Goal: Task Accomplishment & Management: Use online tool/utility

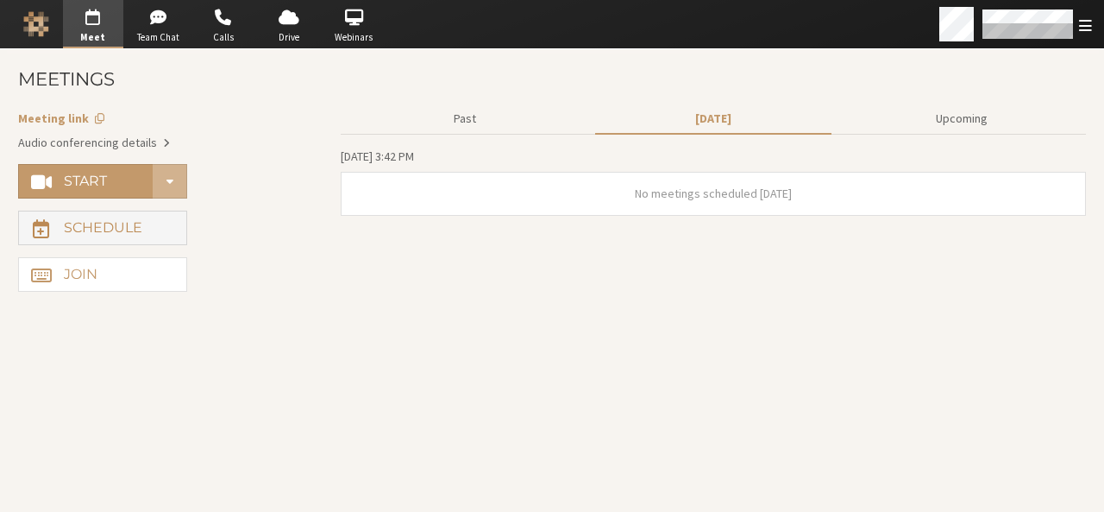
click at [111, 225] on h4 "Schedule" at bounding box center [103, 228] width 79 height 14
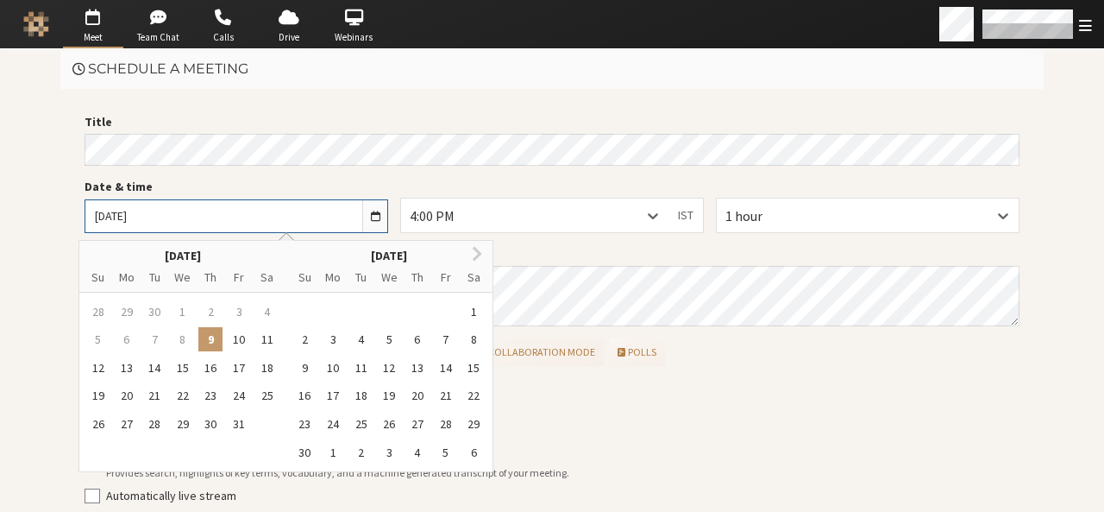
click at [111, 225] on input "Thu, Oct 9, 2025" at bounding box center [223, 216] width 277 height 32
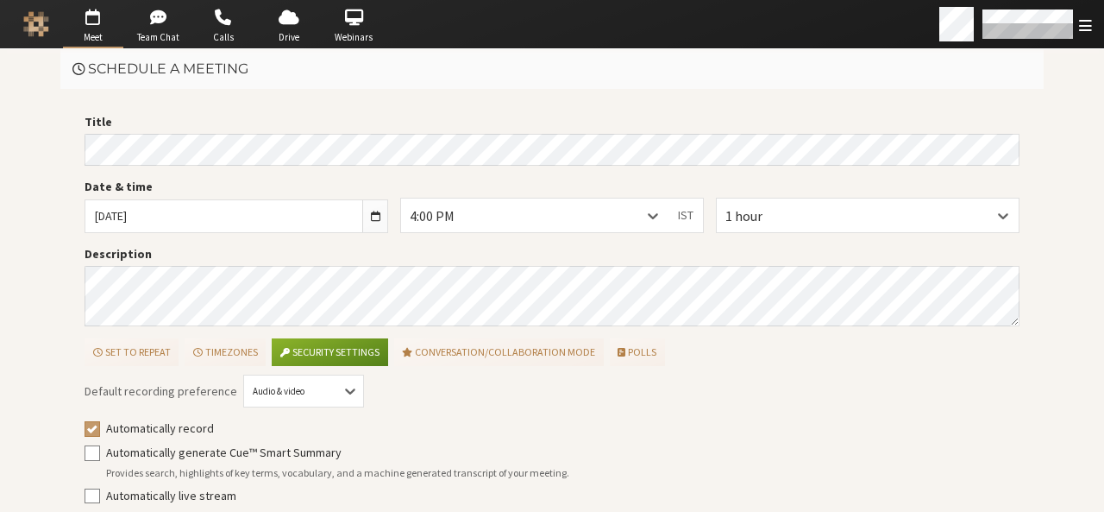
drag, startPoint x: 623, startPoint y: 374, endPoint x: 991, endPoint y: 427, distance: 372.2
click at [991, 427] on label "Automatically record" at bounding box center [563, 428] width 914 height 18
click at [100, 427] on input "Automatically record" at bounding box center [93, 427] width 16 height 17
checkbox input "false"
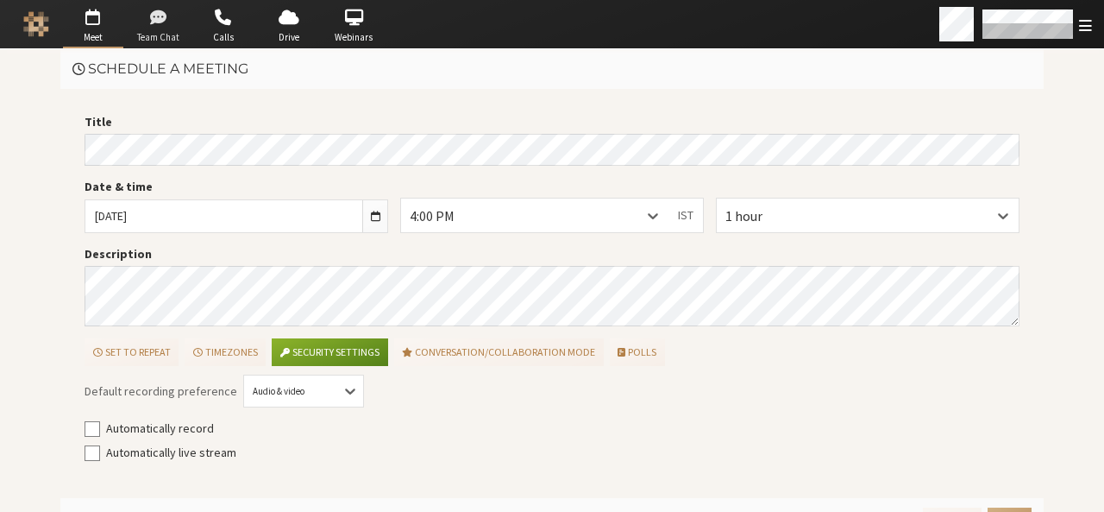
click at [135, 29] on span "button" at bounding box center [158, 17] width 60 height 28
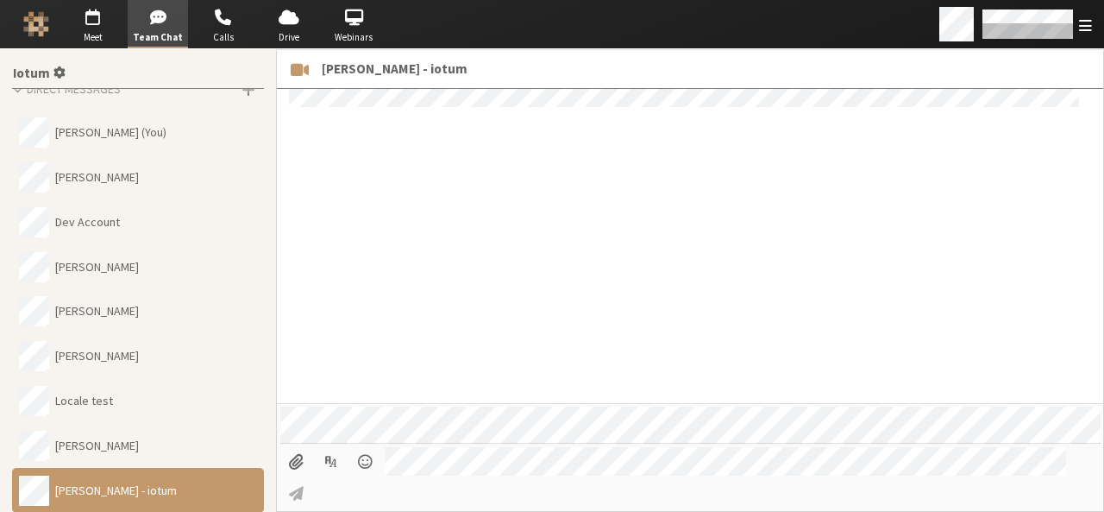
scroll to position [1391, 0]
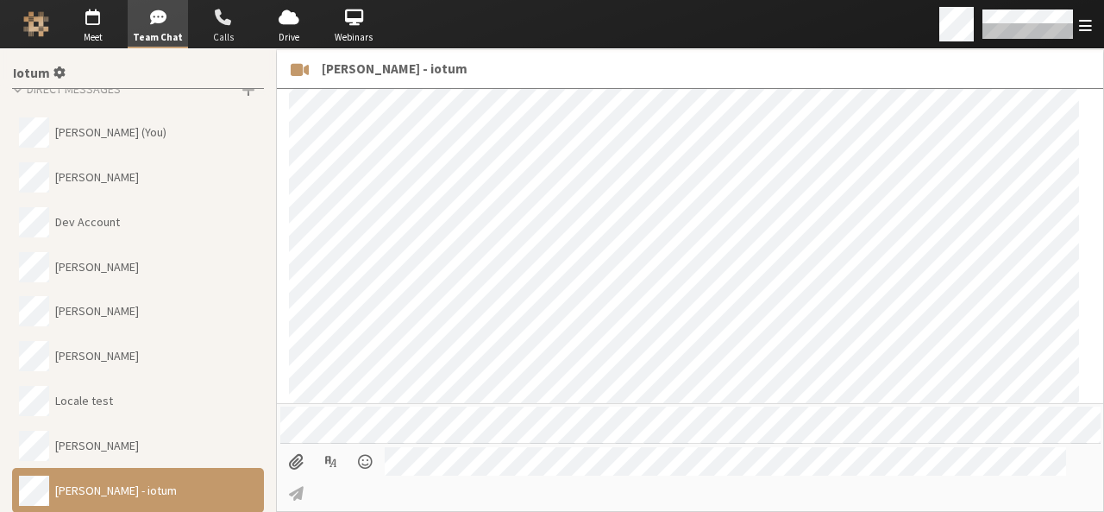
click at [221, 15] on span "button" at bounding box center [223, 17] width 60 height 28
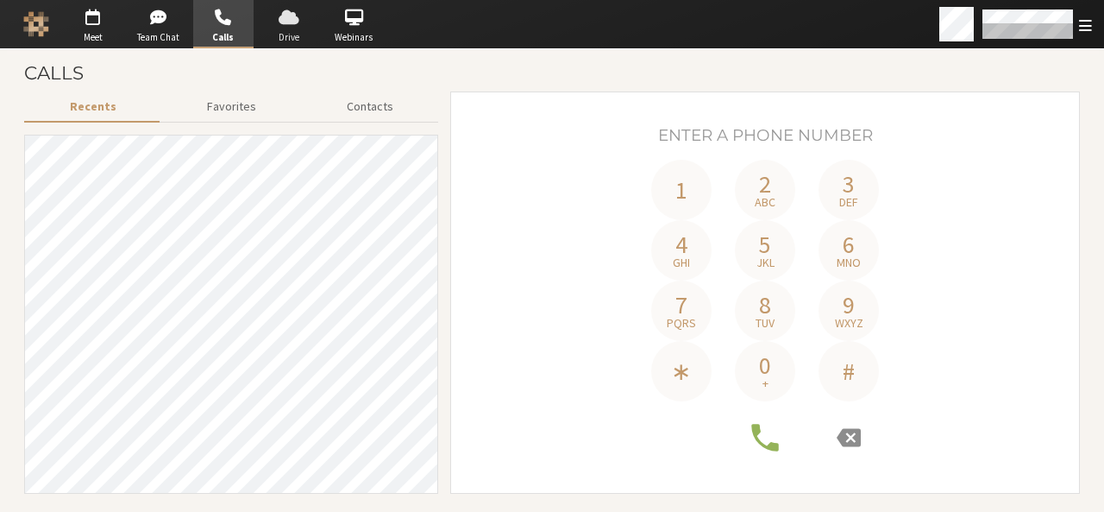
click at [283, 13] on span "button" at bounding box center [289, 17] width 60 height 28
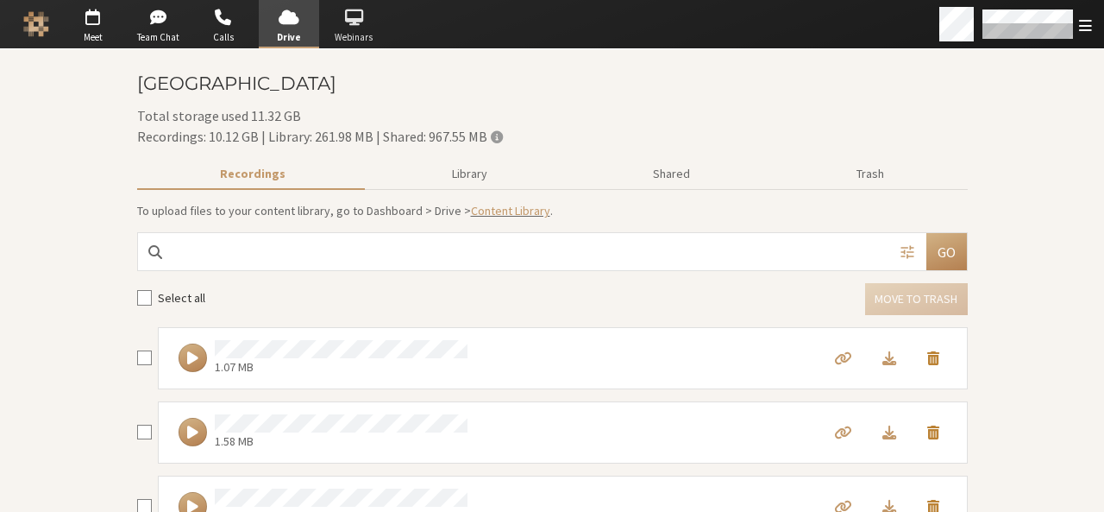
click at [355, 17] on span "button" at bounding box center [354, 17] width 60 height 28
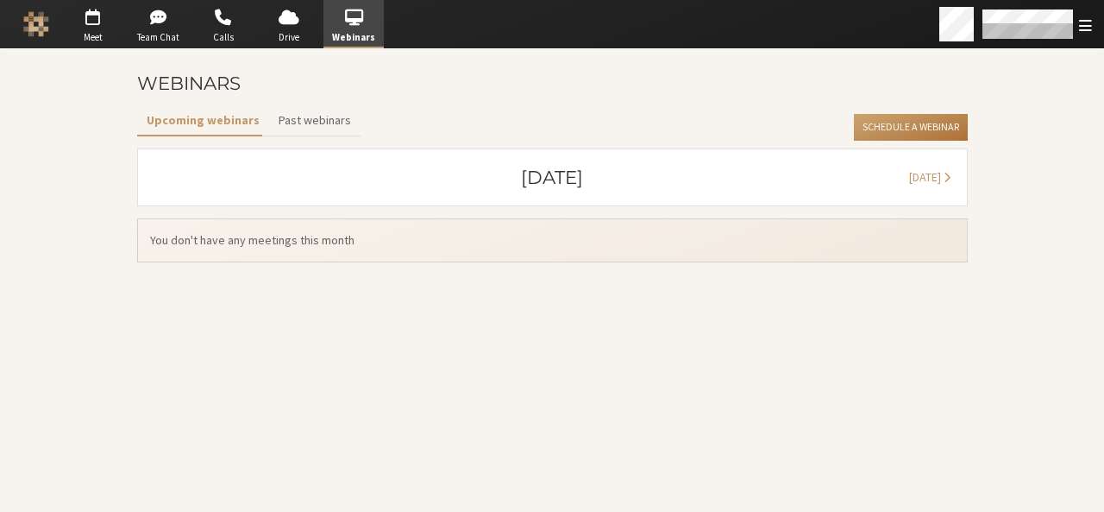
click at [930, 122] on button "Schedule a Webinar" at bounding box center [910, 128] width 113 height 28
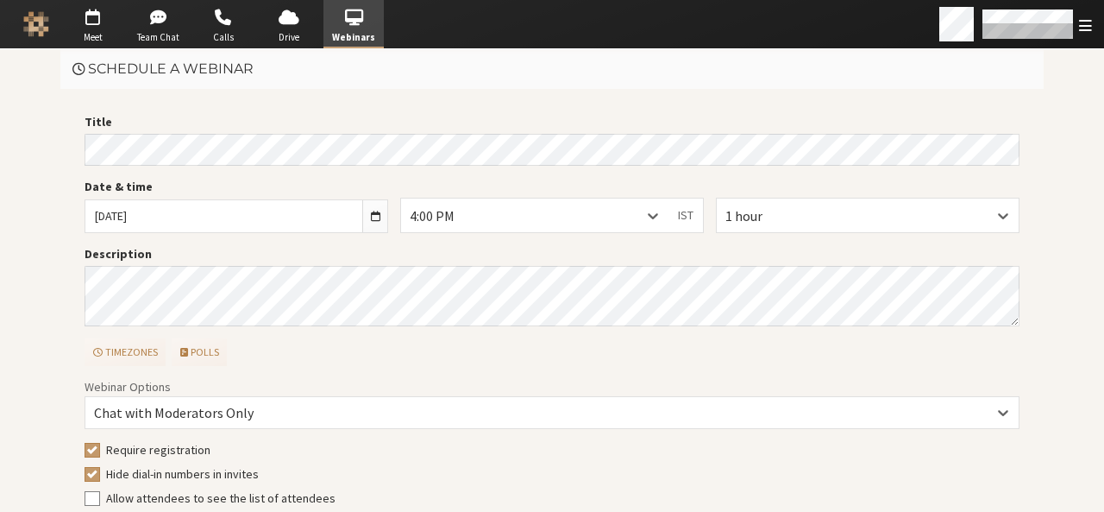
scroll to position [147, 0]
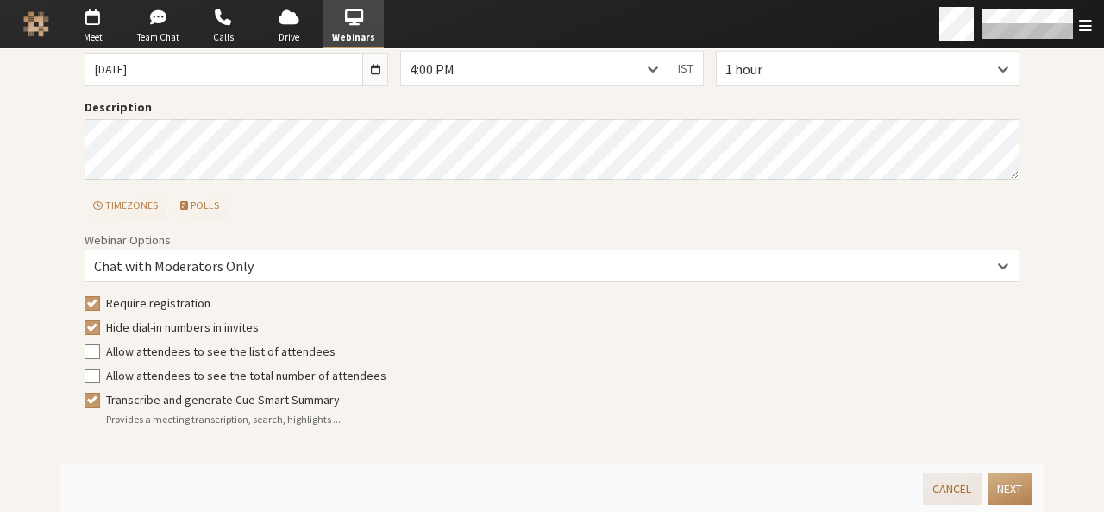
click at [944, 490] on button "Cancel" at bounding box center [952, 489] width 58 height 32
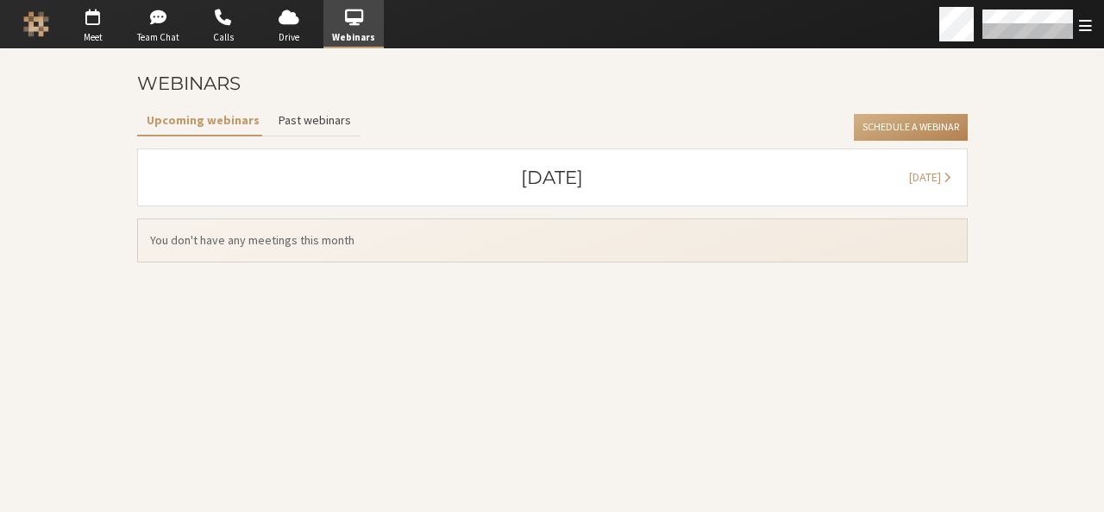
click at [306, 133] on button "Past webinars" at bounding box center [314, 120] width 91 height 30
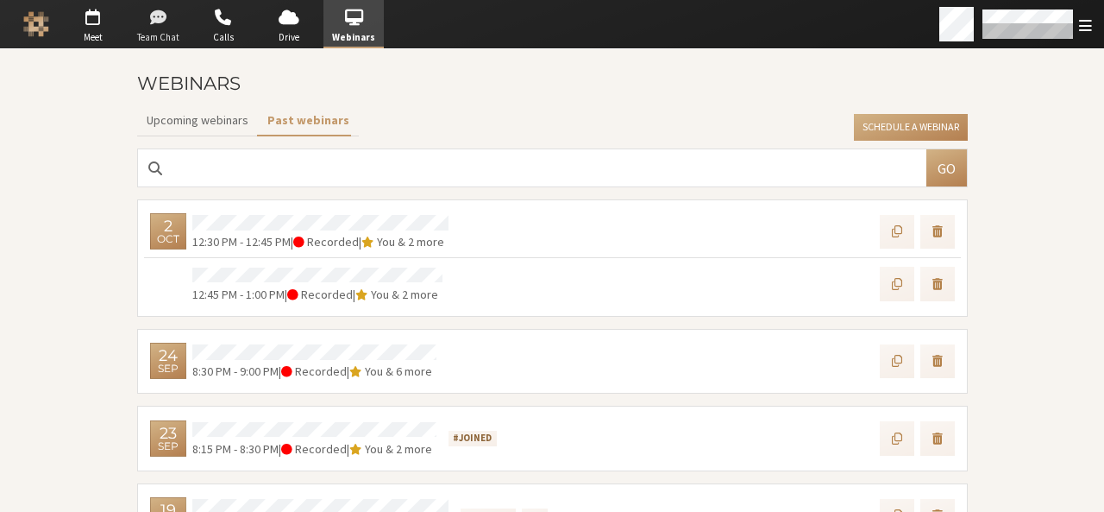
click at [173, 23] on span "button" at bounding box center [158, 17] width 60 height 28
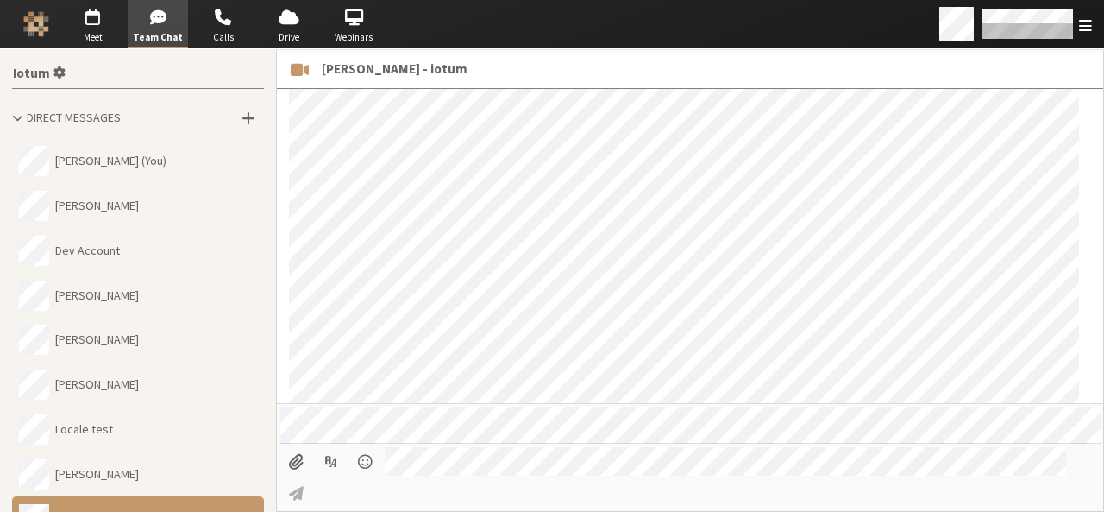
scroll to position [1391, 0]
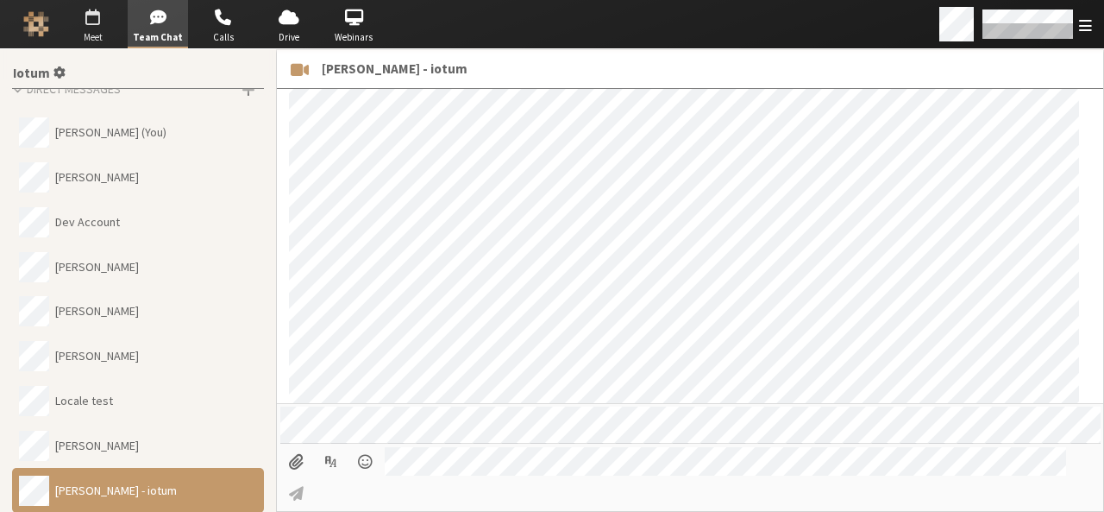
click at [100, 17] on span "button" at bounding box center [93, 17] width 60 height 28
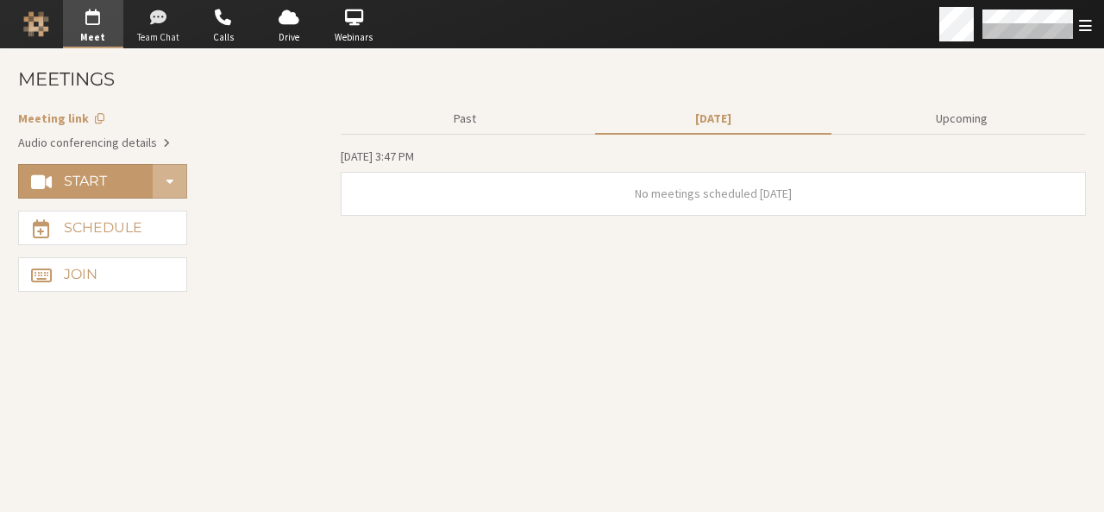
click at [129, 33] on span "Team Chat" at bounding box center [158, 37] width 60 height 15
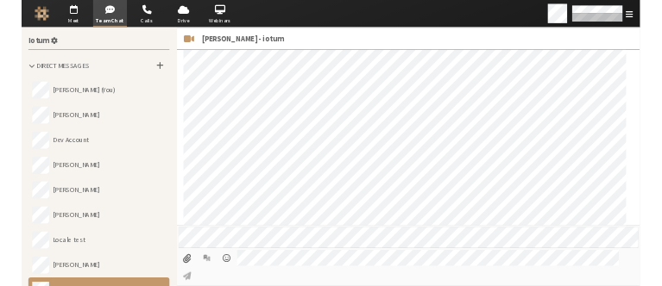
scroll to position [1391, 0]
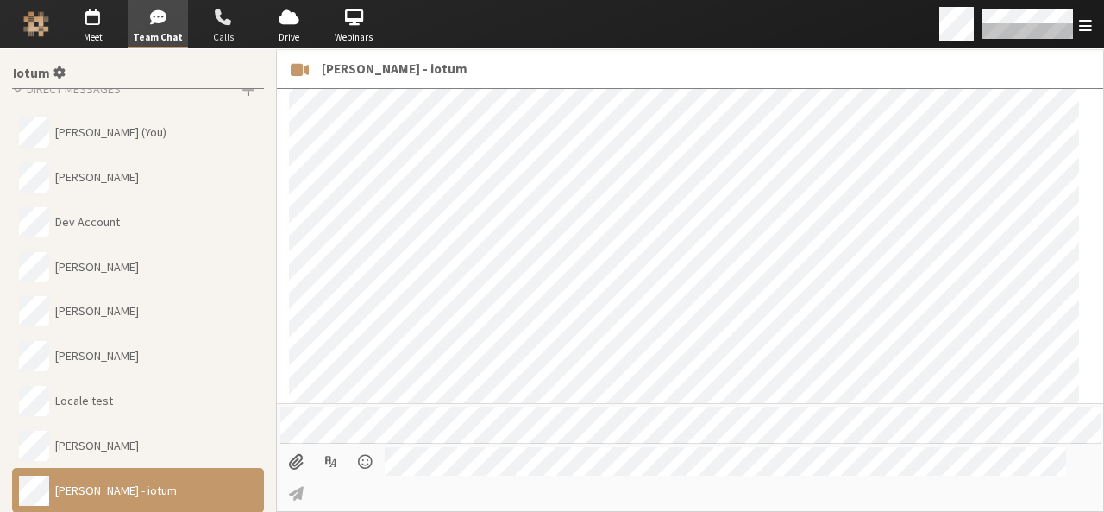
click at [229, 39] on span "Calls" at bounding box center [223, 37] width 60 height 15
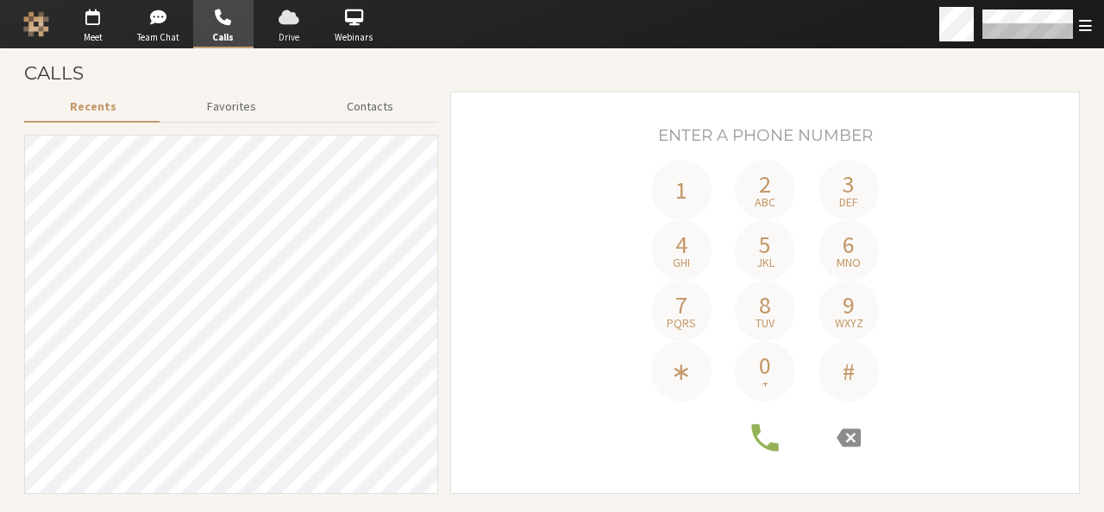
click at [300, 34] on span "Drive" at bounding box center [289, 37] width 60 height 15
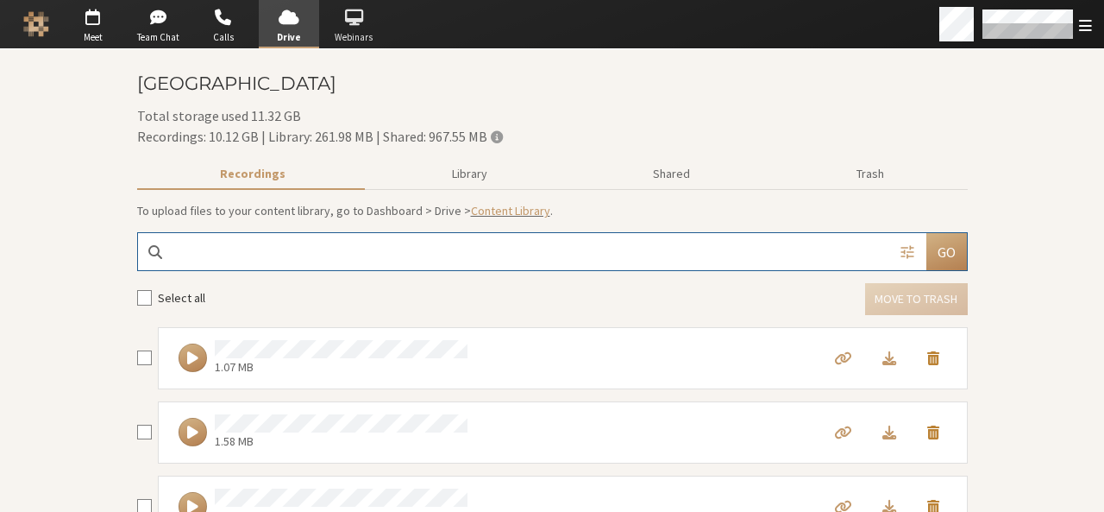
click at [361, 41] on span "Webinars" at bounding box center [354, 37] width 60 height 15
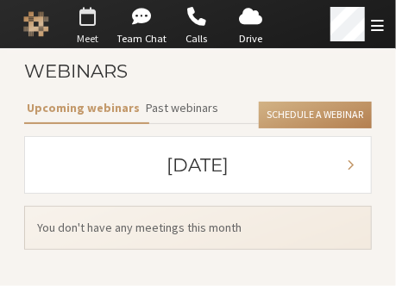
click at [90, 35] on span "Meet" at bounding box center [87, 39] width 48 height 16
